Goal: Task Accomplishment & Management: Complete application form

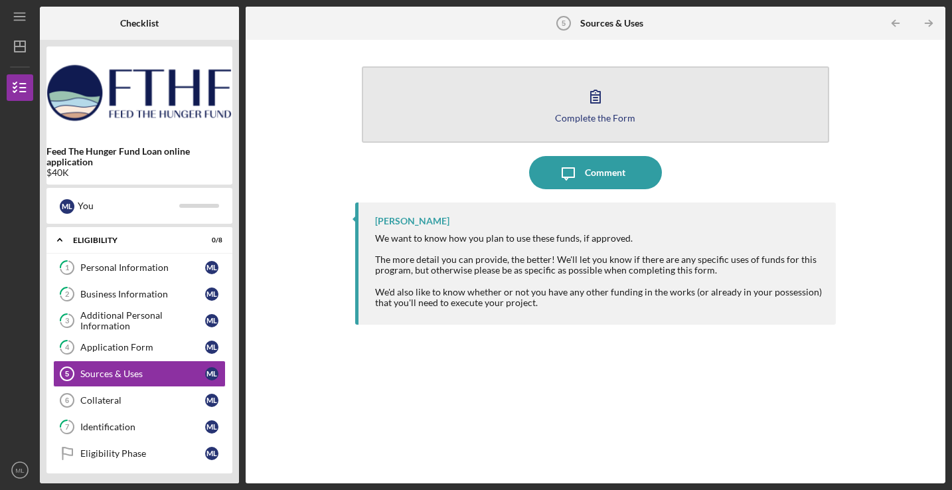
click at [598, 124] on button "Complete the Form Form" at bounding box center [596, 104] width 468 height 76
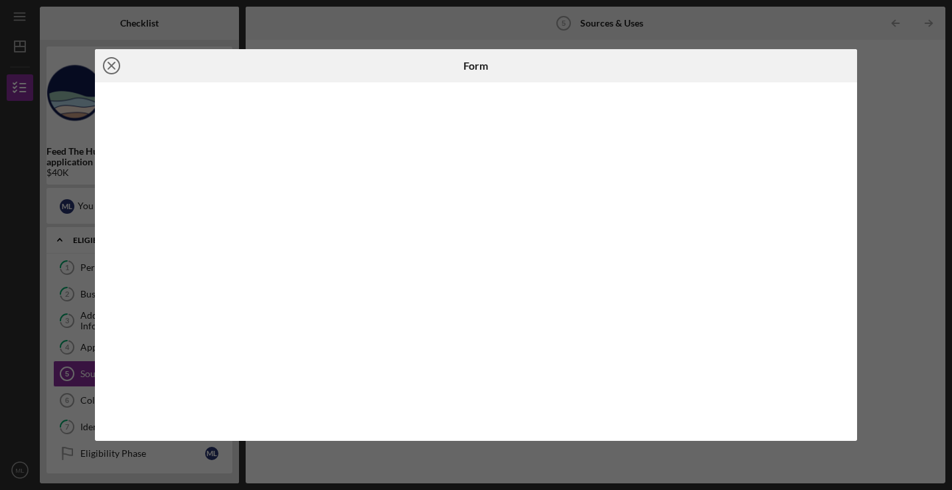
click at [105, 66] on icon "Icon/Close" at bounding box center [111, 65] width 33 height 33
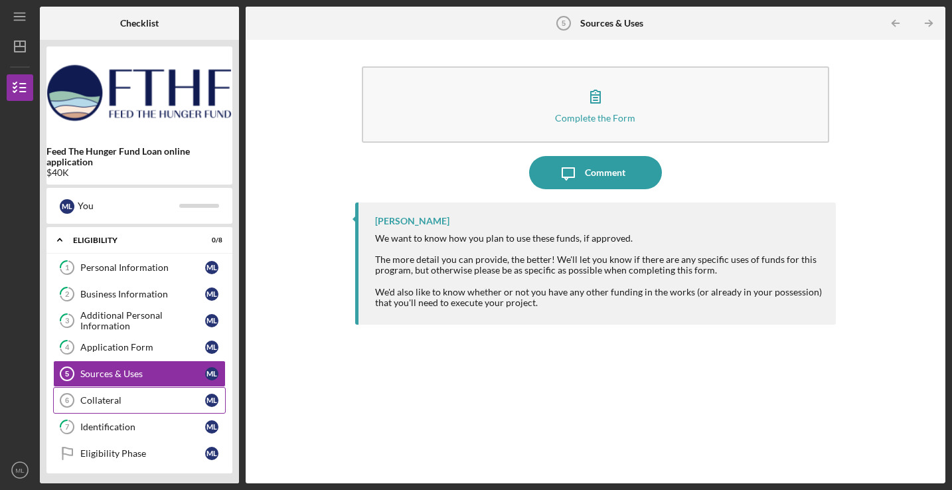
click at [131, 396] on div "Collateral" at bounding box center [142, 400] width 125 height 11
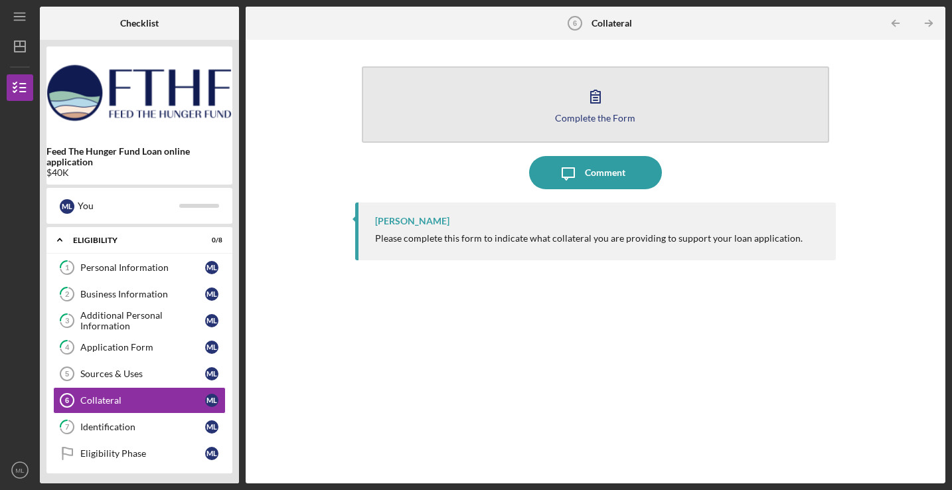
click at [582, 121] on div "Complete the Form" at bounding box center [595, 118] width 80 height 10
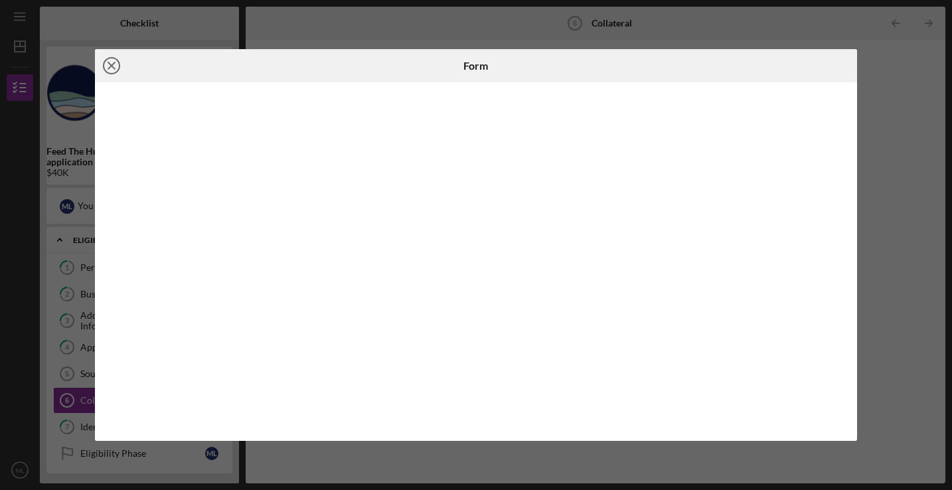
click at [108, 62] on icon "Icon/Close" at bounding box center [111, 65] width 33 height 33
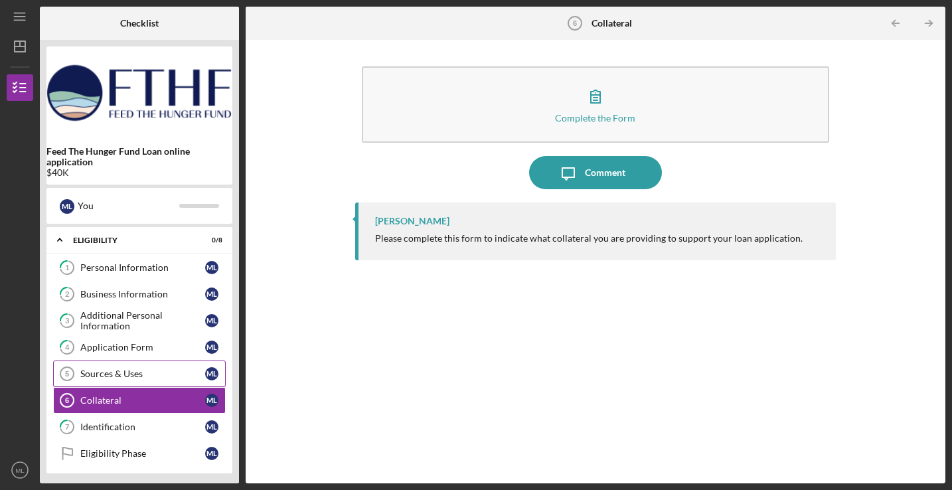
click at [164, 369] on div "Sources & Uses" at bounding box center [142, 374] width 125 height 11
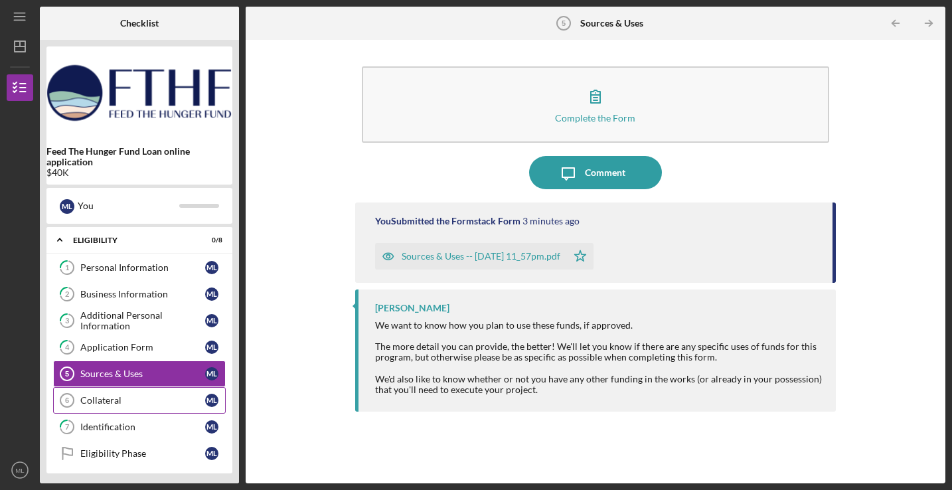
click at [146, 407] on link "Collateral 6 Collateral M L" at bounding box center [139, 400] width 173 height 27
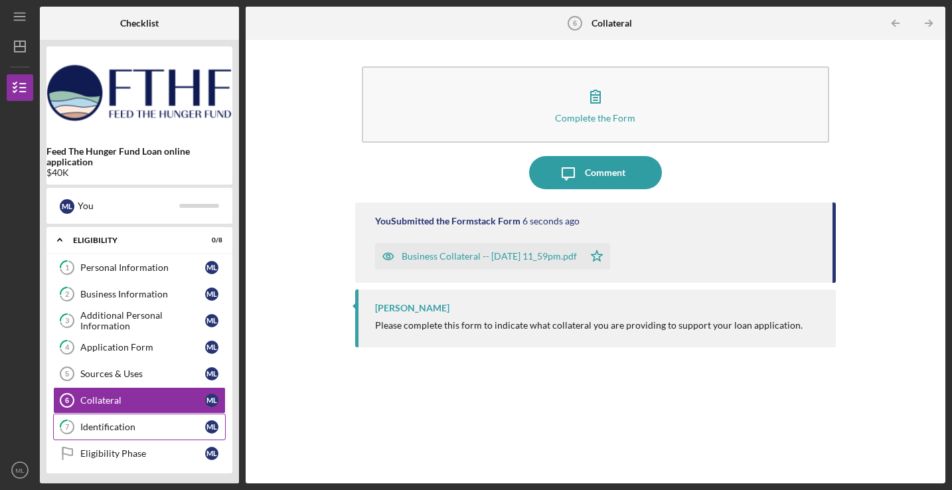
click at [125, 432] on link "7 Identification M L" at bounding box center [139, 427] width 173 height 27
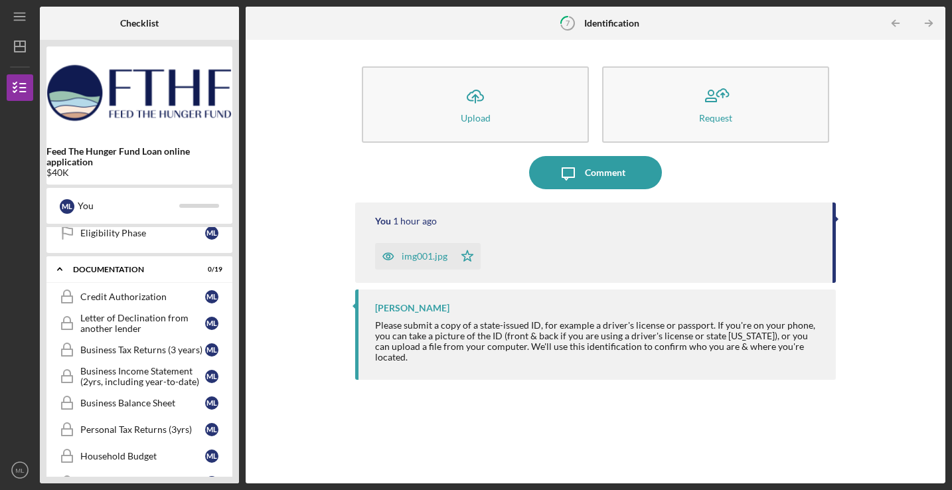
scroll to position [185, 0]
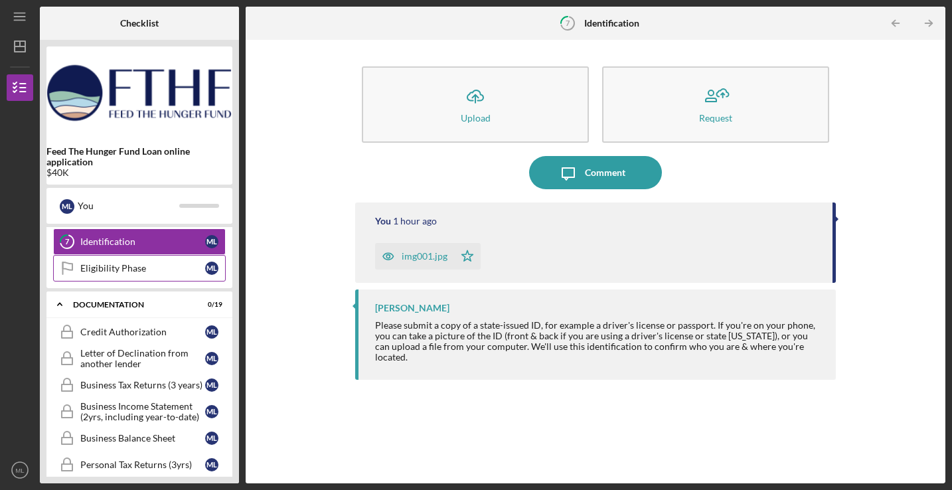
click at [115, 266] on div "Eligibility Phase" at bounding box center [142, 268] width 125 height 11
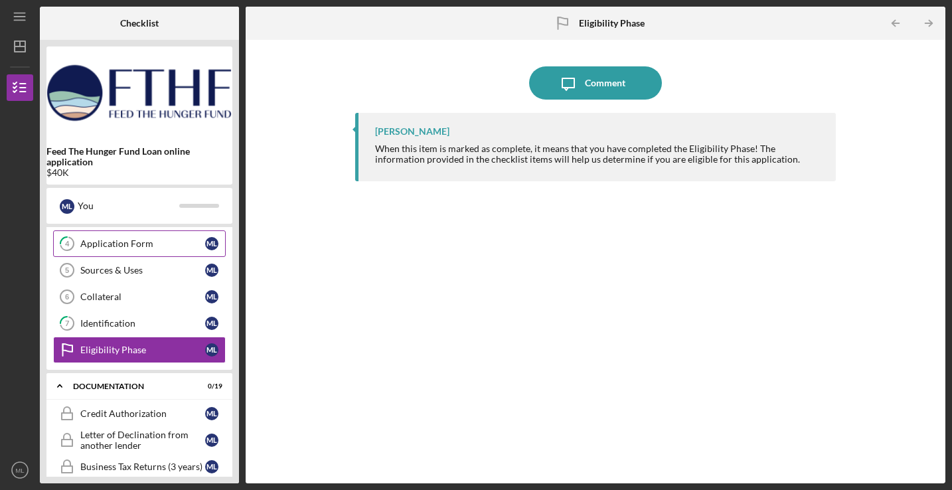
scroll to position [135, 0]
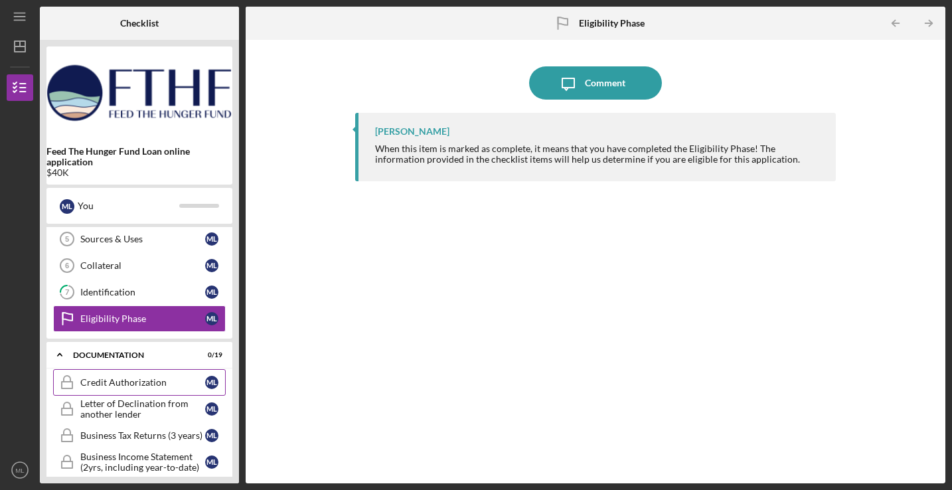
click at [161, 377] on link "Credit Authorization Credit Authorization M L" at bounding box center [139, 382] width 173 height 27
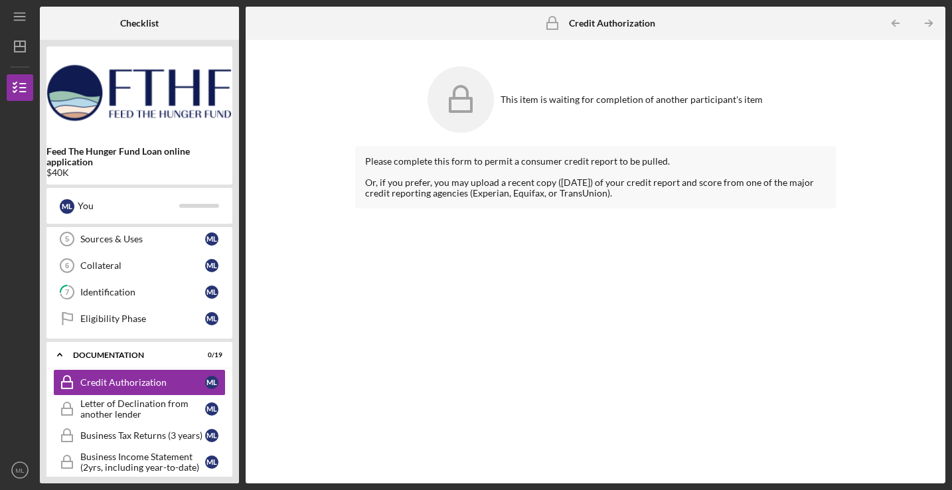
click at [501, 229] on div "Please complete this form to permit a consumer credit report to be pulled. Or, …" at bounding box center [595, 304] width 481 height 317
click at [65, 357] on icon "Icon/Expander" at bounding box center [59, 354] width 27 height 27
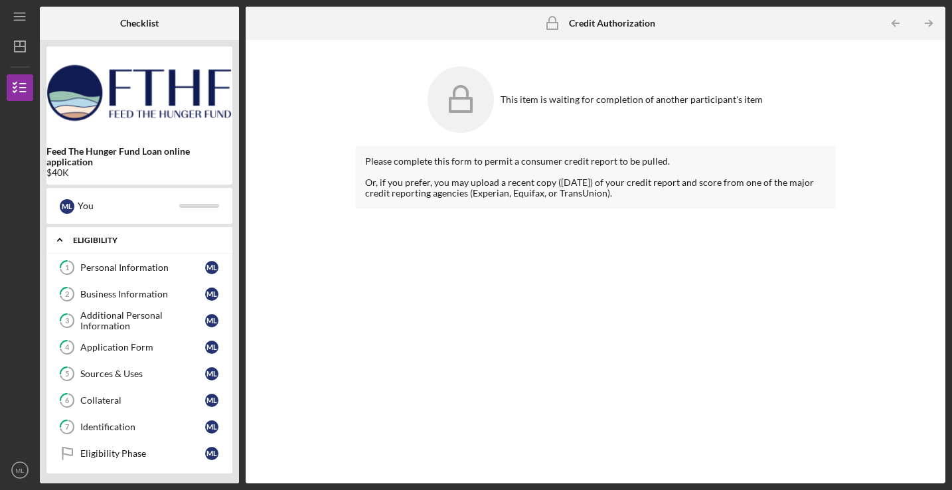
click at [62, 244] on icon "Icon/Expander" at bounding box center [59, 239] width 27 height 27
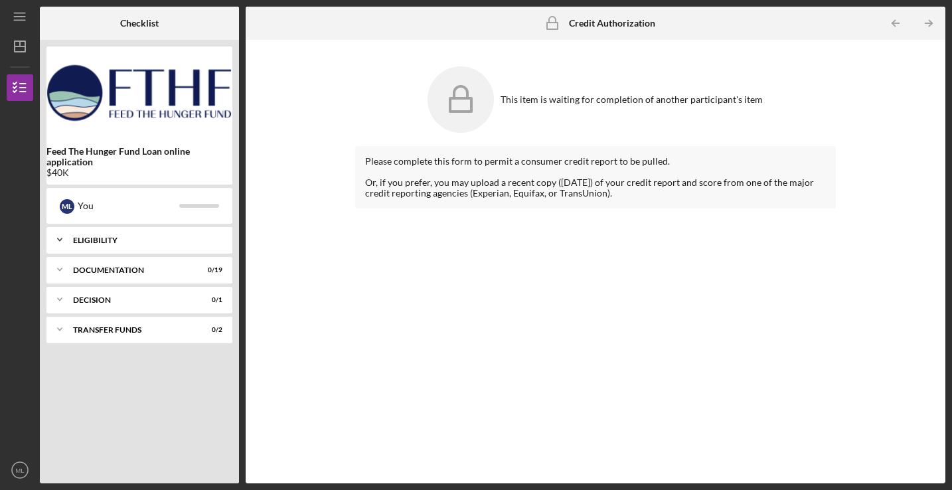
click at [108, 246] on div "Icon/Expander Eligibility 0 / 8" at bounding box center [139, 239] width 186 height 27
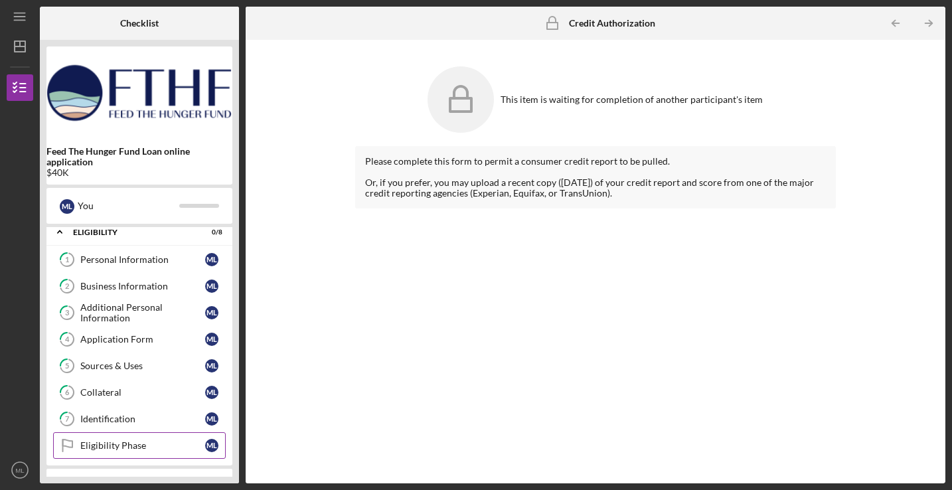
scroll to position [36, 0]
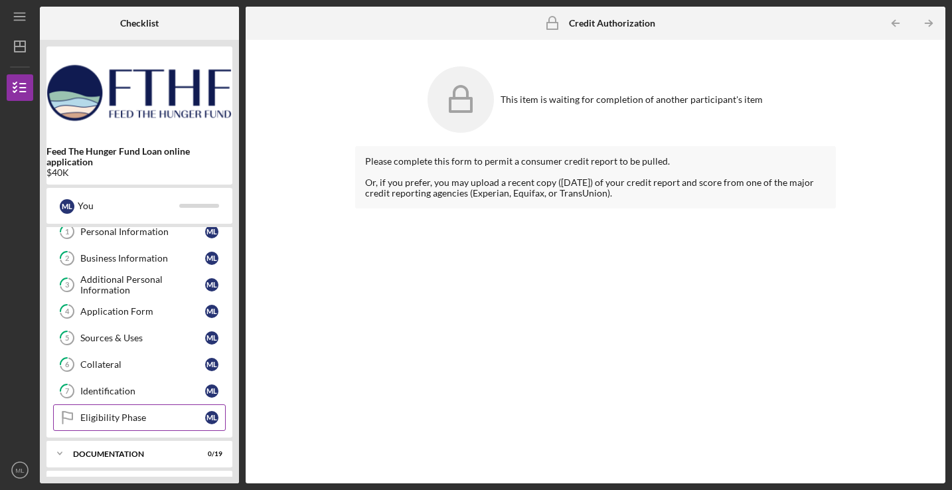
click at [144, 418] on div "Eligibility Phase" at bounding box center [142, 417] width 125 height 11
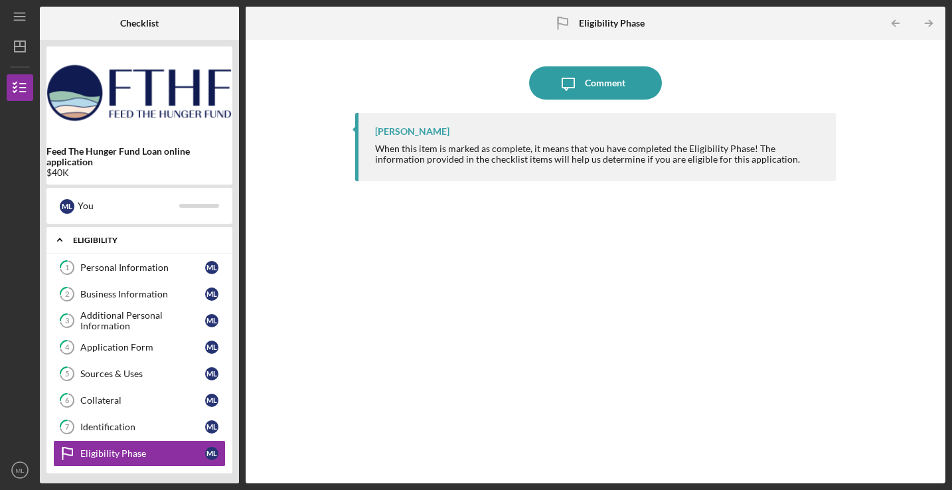
click at [62, 240] on polyline at bounding box center [60, 240] width 4 height 3
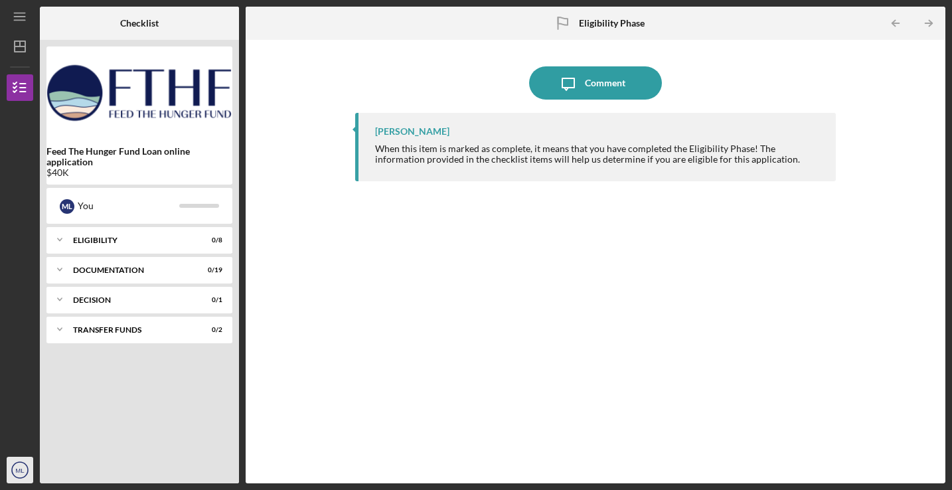
click at [27, 473] on icon "ML" at bounding box center [20, 470] width 27 height 33
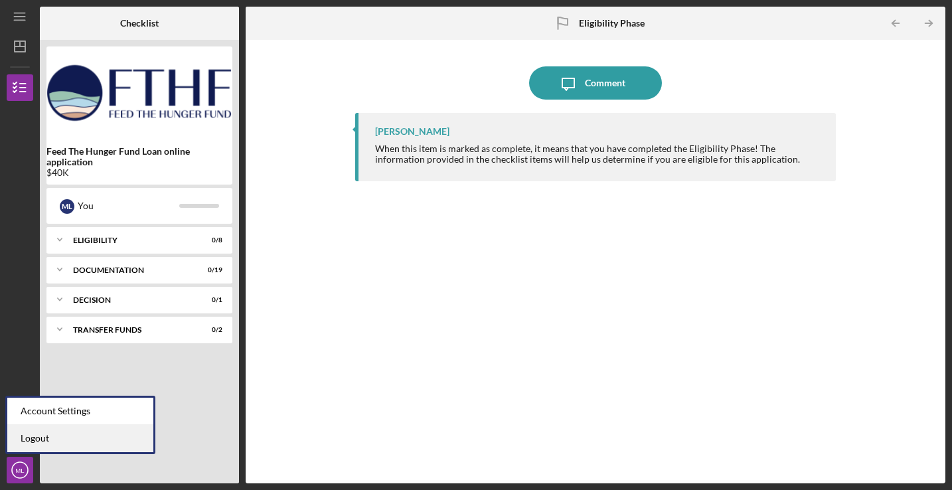
click at [37, 441] on link "Logout" at bounding box center [80, 438] width 146 height 27
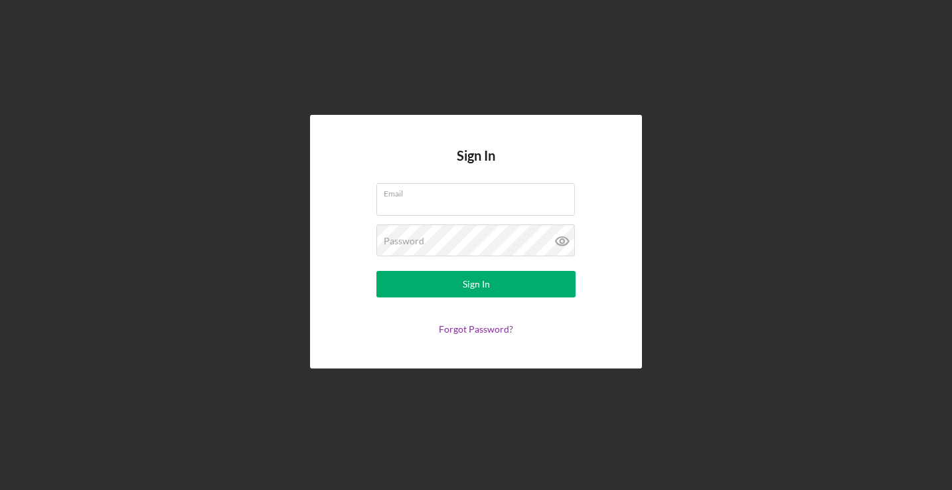
click at [688, 162] on div "Sign In Email Password Sign In Forgot Password?" at bounding box center [476, 241] width 939 height 483
